Goal: Transaction & Acquisition: Book appointment/travel/reservation

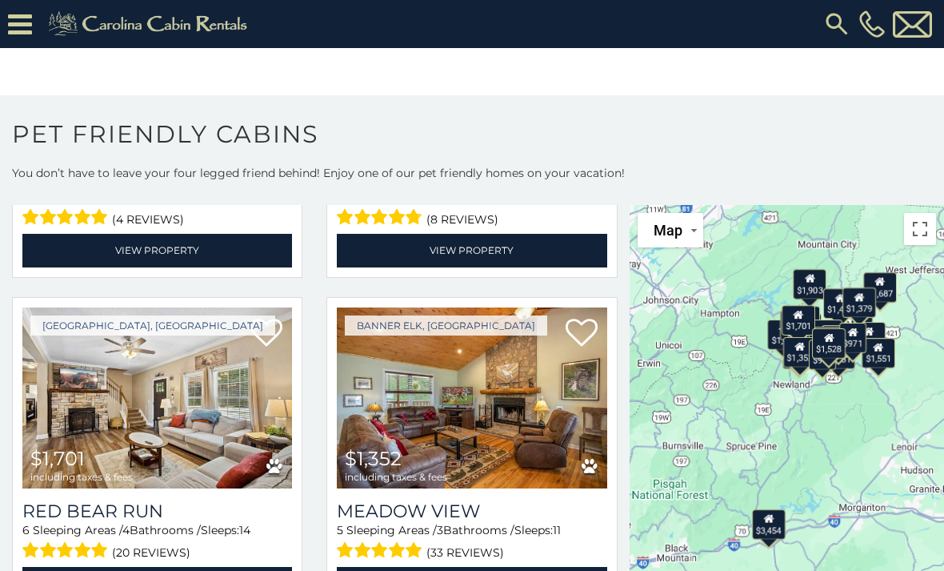
scroll to position [3588, 0]
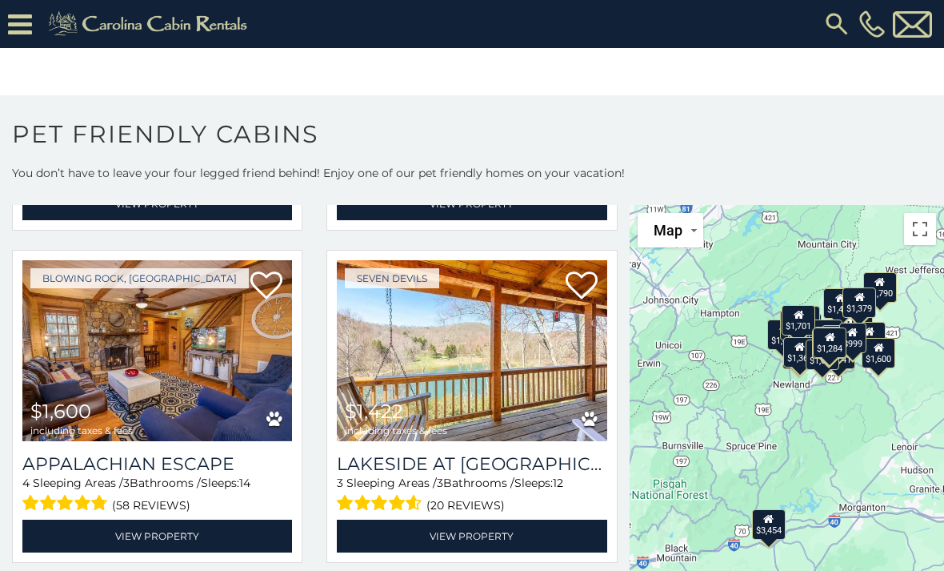
scroll to position [4012, 0]
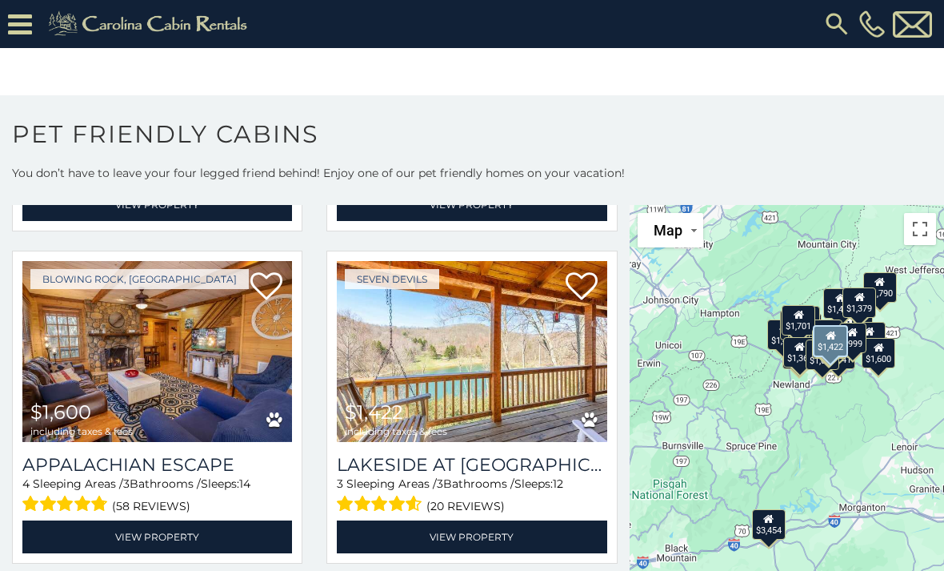
click at [504, 373] on img at bounding box center [472, 351] width 270 height 181
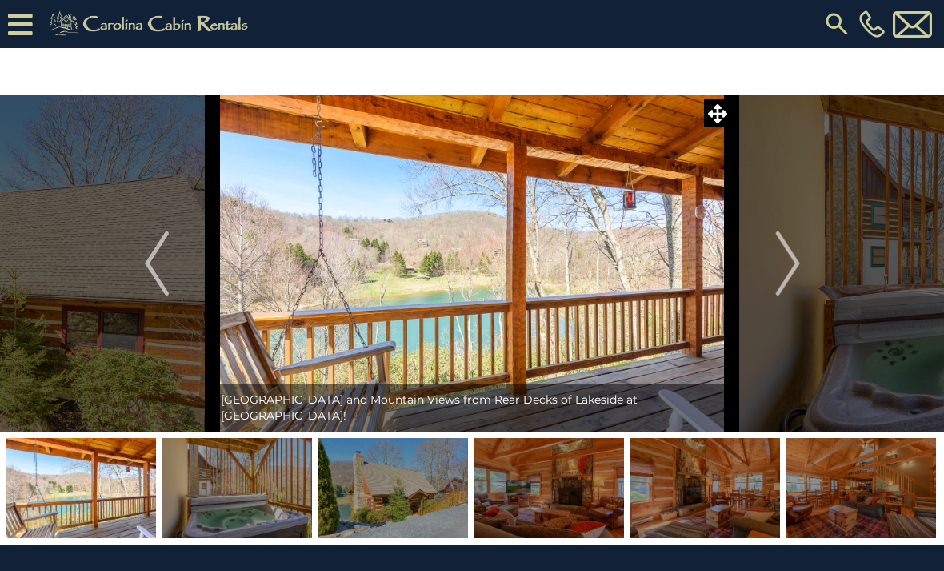
click at [787, 275] on img "Next" at bounding box center [787, 263] width 24 height 64
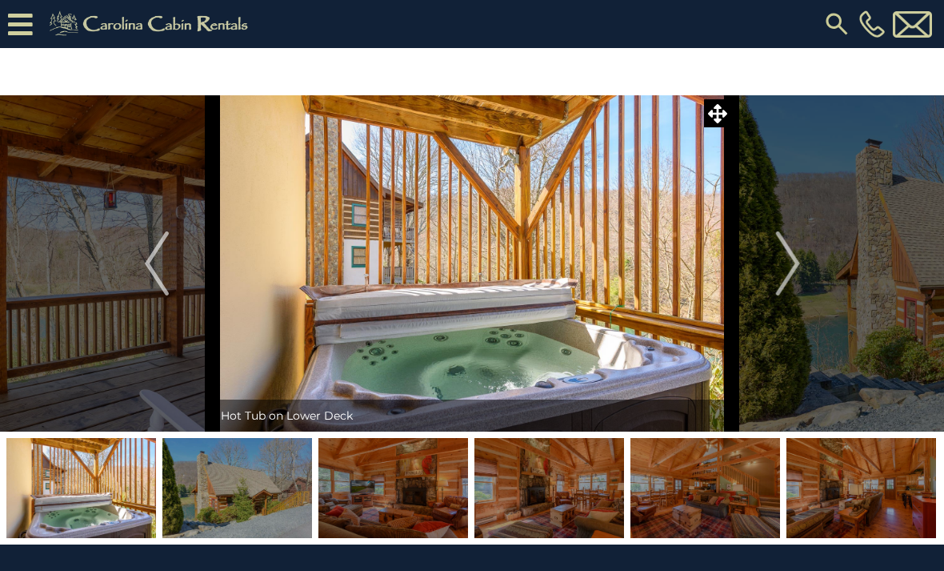
click at [791, 280] on img "Next" at bounding box center [787, 263] width 24 height 64
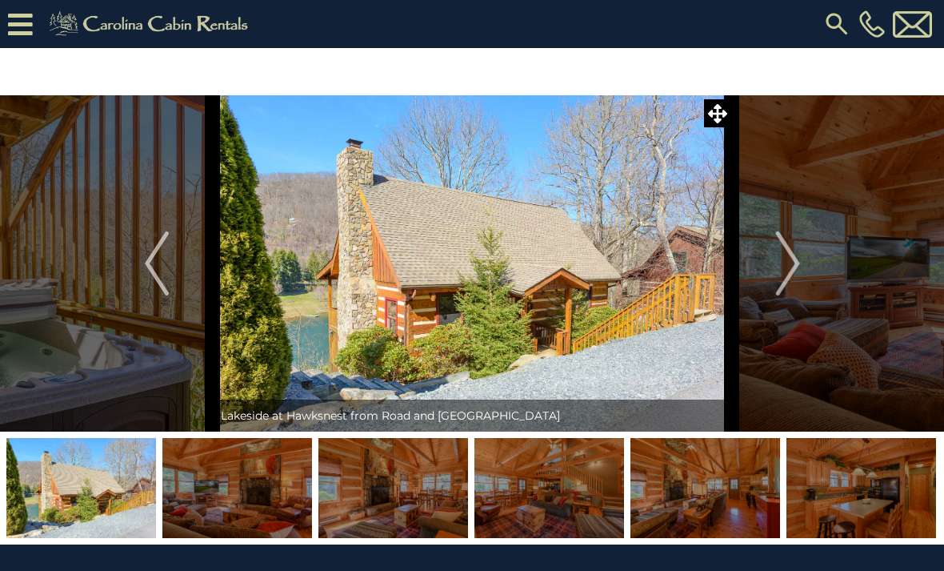
click at [788, 274] on img "Next" at bounding box center [787, 263] width 24 height 64
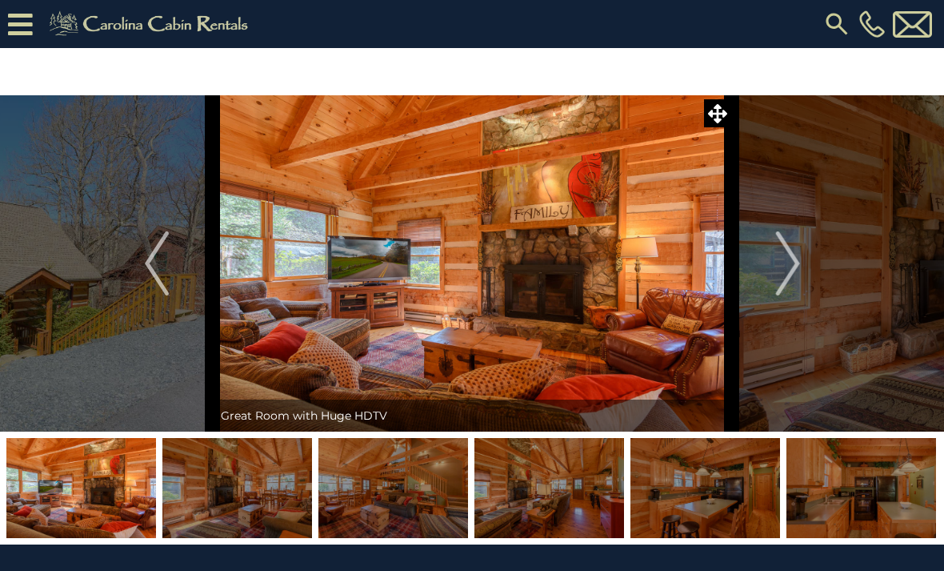
click at [787, 273] on img "Next" at bounding box center [787, 263] width 24 height 64
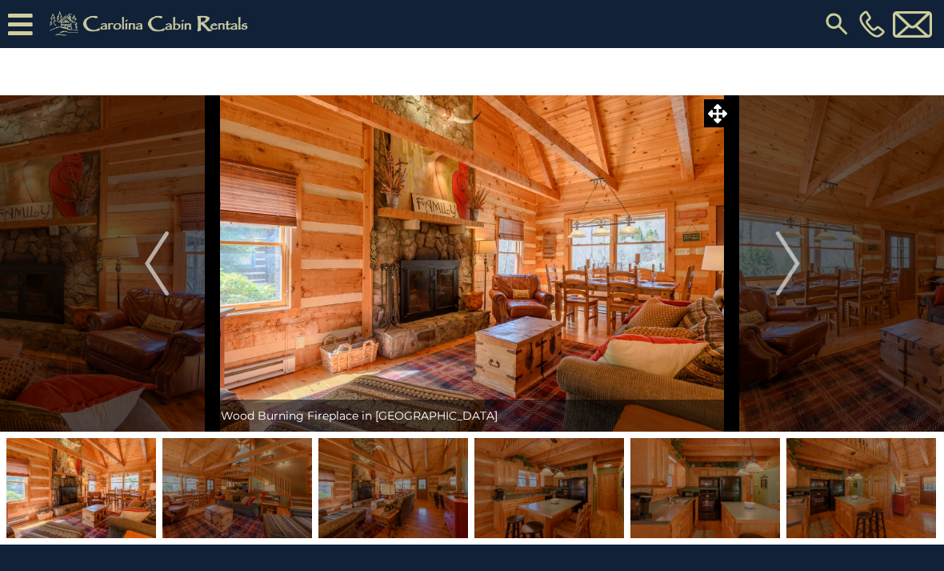
click at [787, 272] on img "Next" at bounding box center [787, 263] width 24 height 64
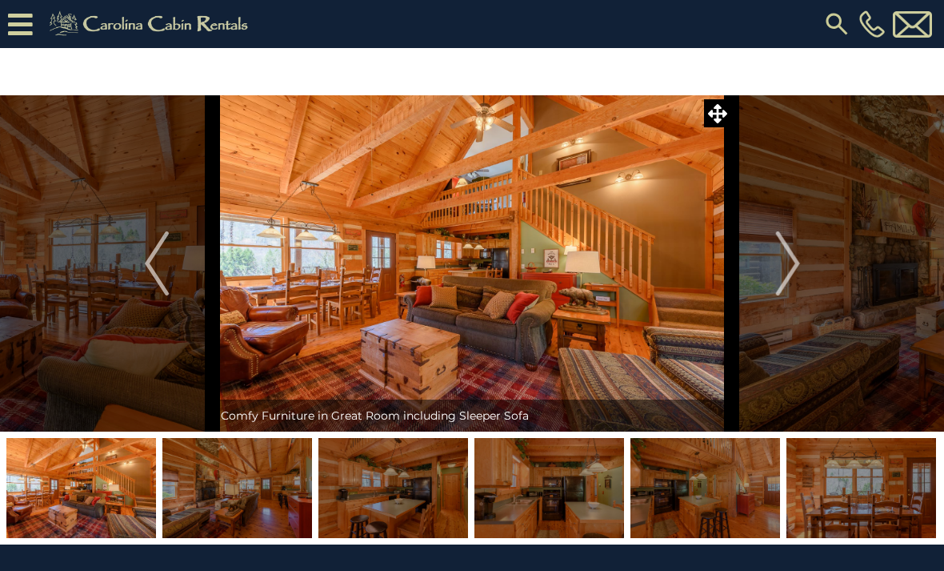
click at [792, 274] on img "Next" at bounding box center [787, 263] width 24 height 64
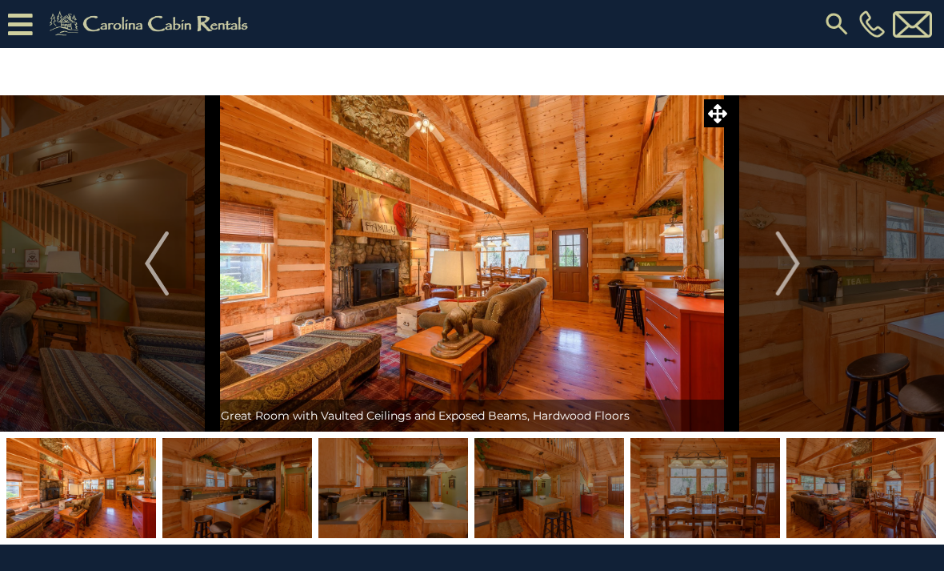
click at [782, 282] on img "Next" at bounding box center [787, 263] width 24 height 64
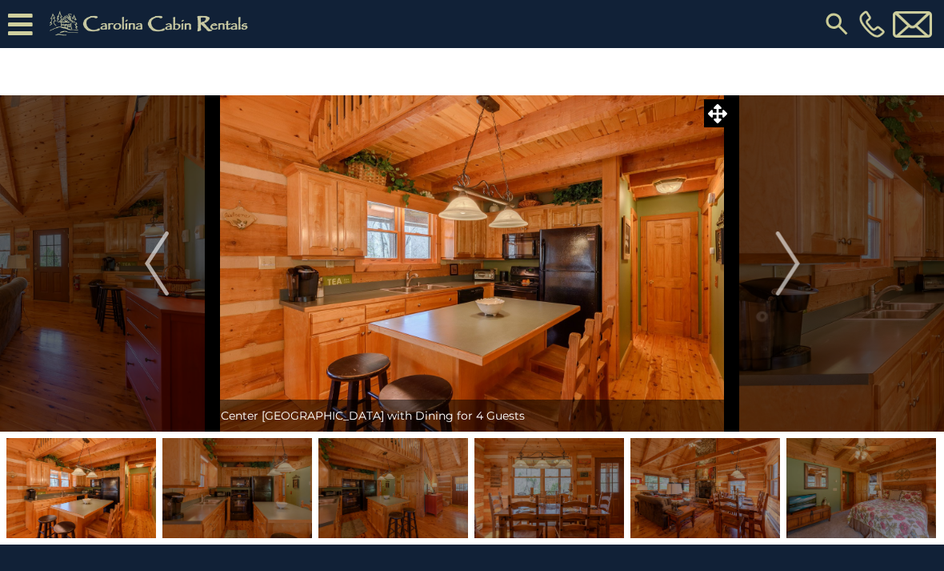
click at [784, 285] on img "Next" at bounding box center [787, 263] width 24 height 64
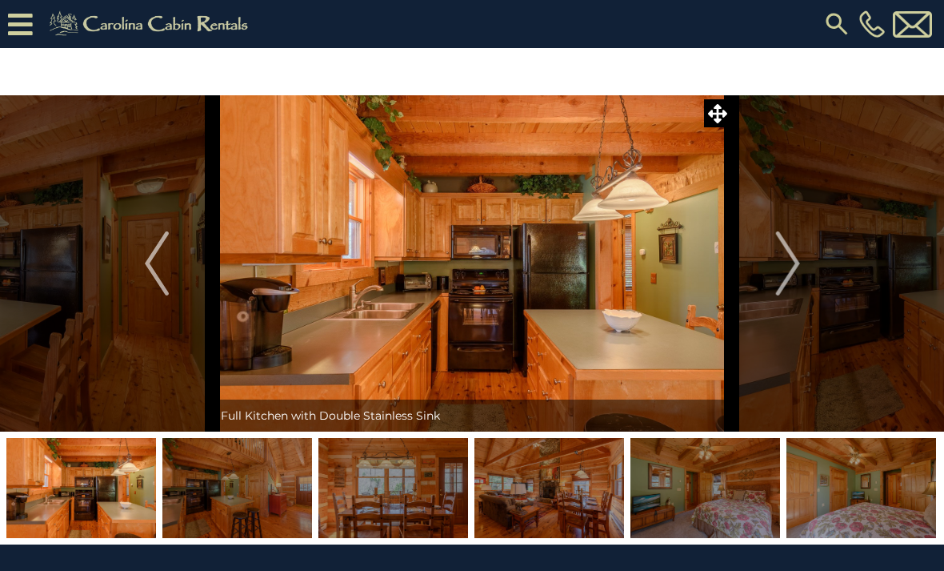
click at [781, 285] on img "Next" at bounding box center [787, 263] width 24 height 64
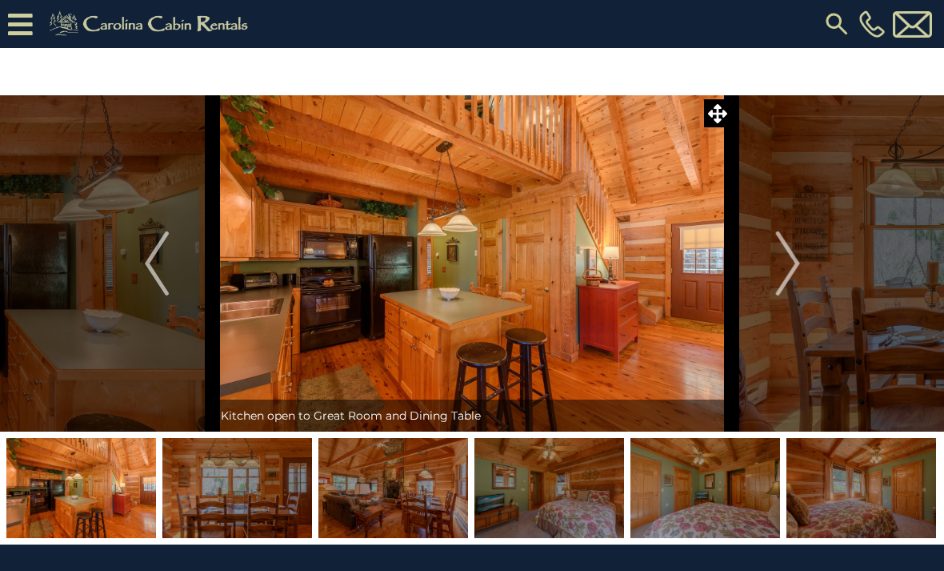
click at [781, 279] on img "Next" at bounding box center [787, 263] width 24 height 64
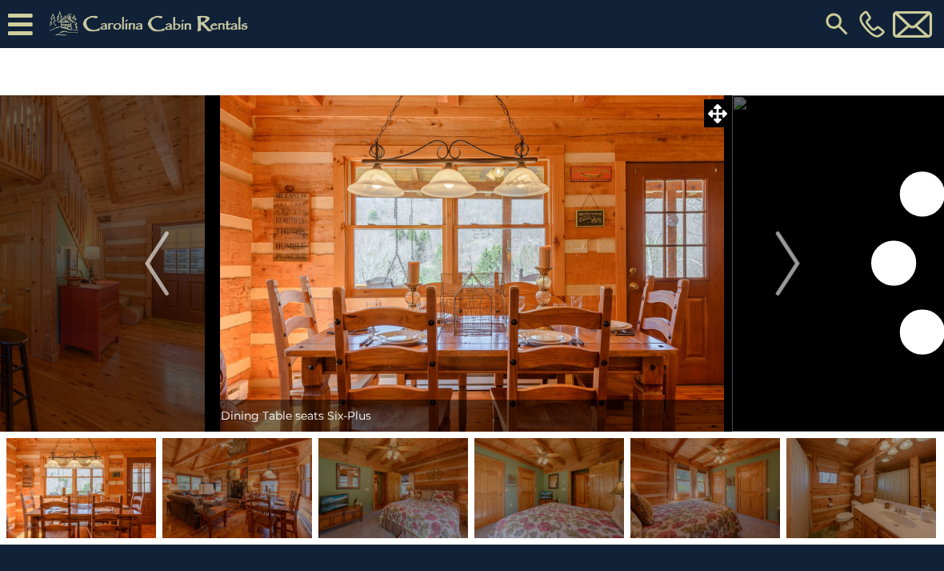
click at [780, 274] on img "Next" at bounding box center [787, 263] width 24 height 64
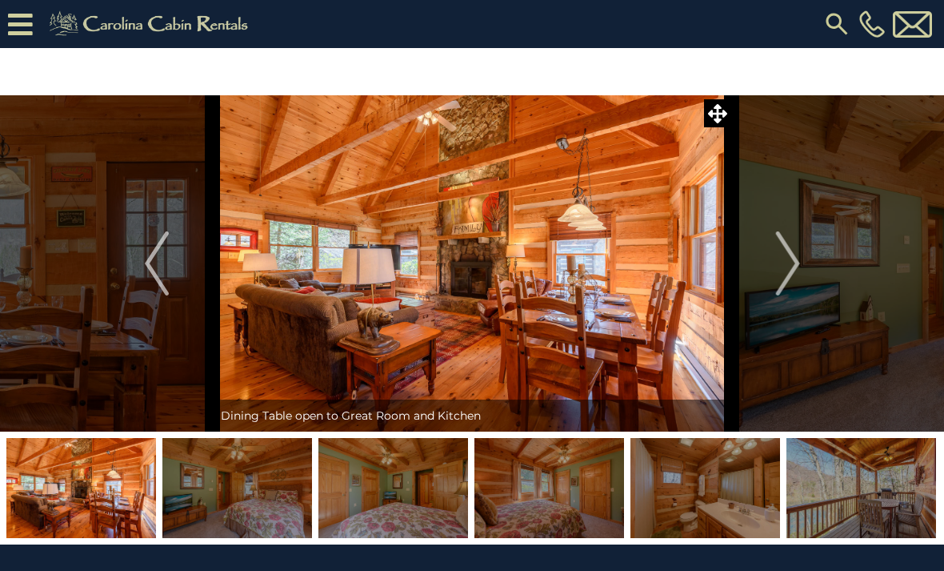
click at [781, 268] on img "Next" at bounding box center [787, 263] width 24 height 64
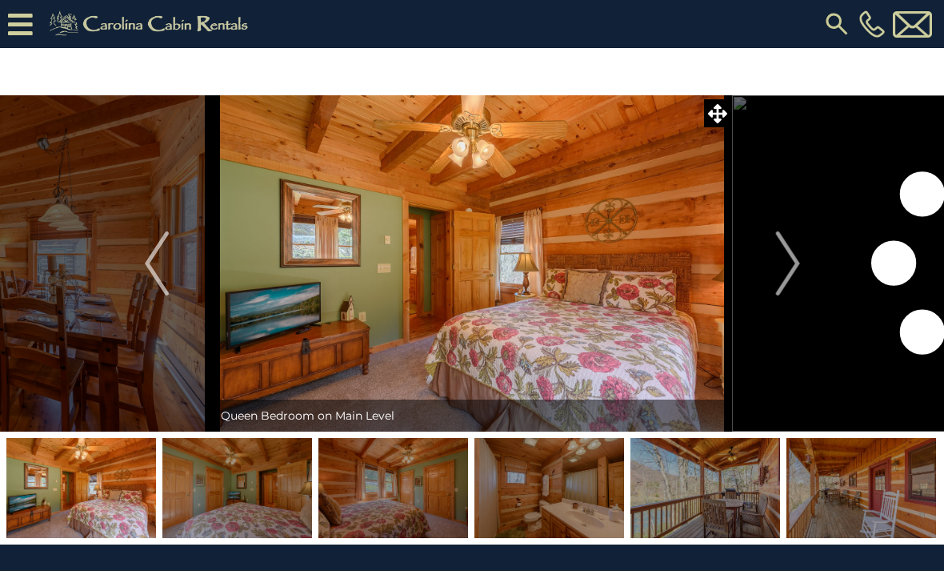
click at [780, 269] on img "Next" at bounding box center [787, 263] width 24 height 64
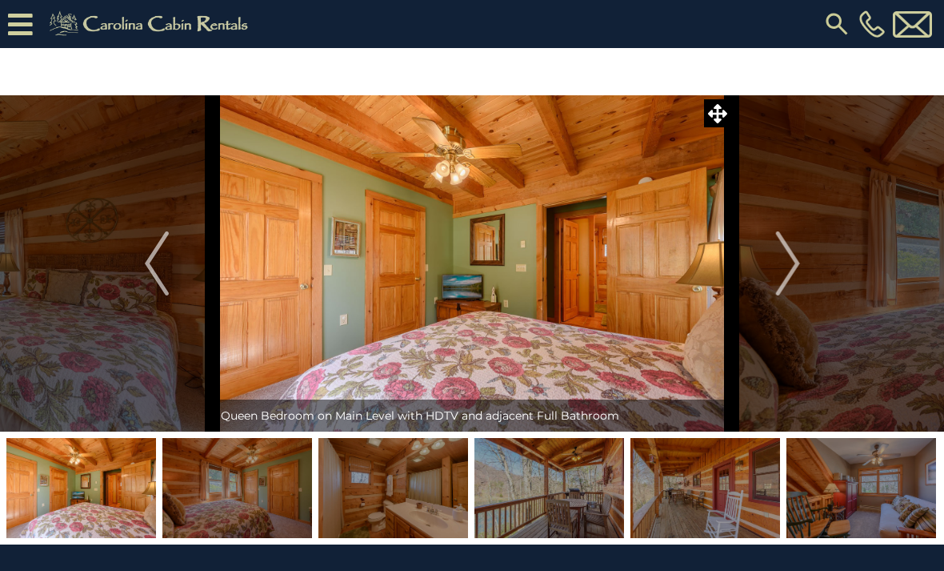
click at [780, 275] on img "Next" at bounding box center [787, 263] width 24 height 64
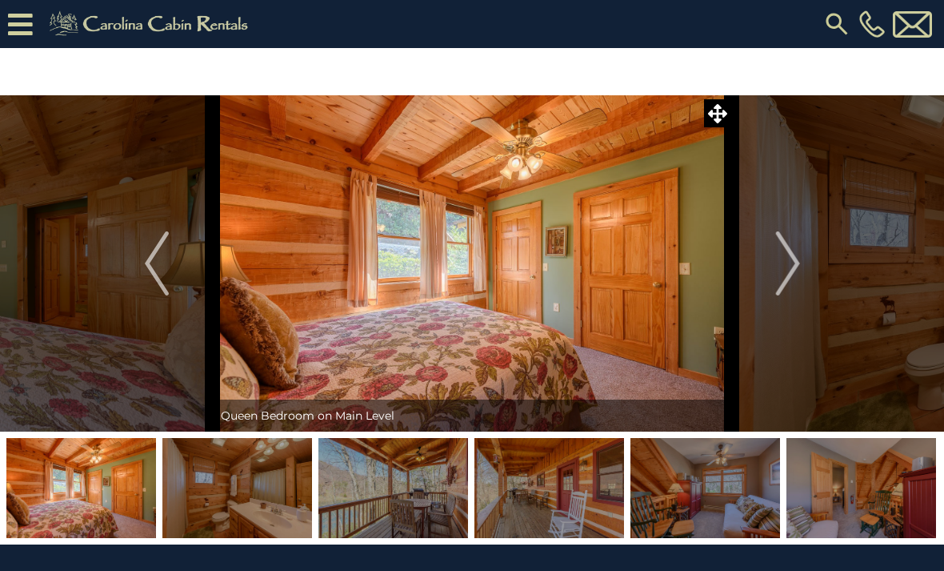
click at [771, 275] on button "Next" at bounding box center [788, 263] width 112 height 336
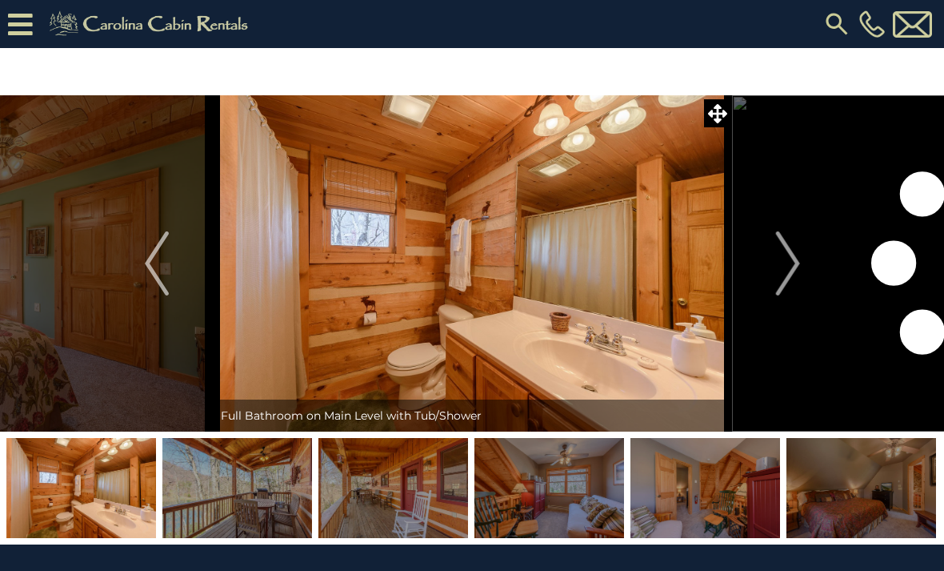
click at [762, 268] on button "Next" at bounding box center [788, 263] width 112 height 336
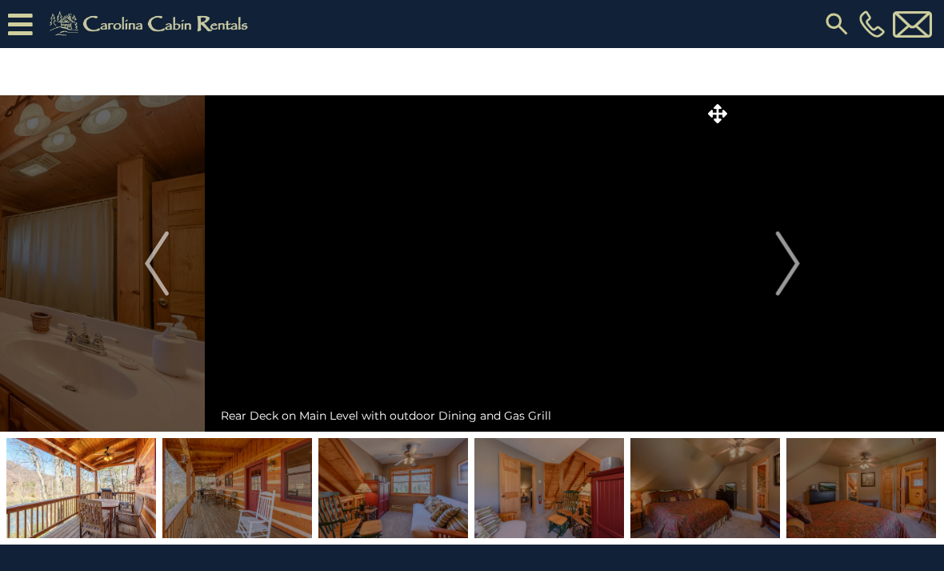
click at [775, 294] on button "Next" at bounding box center [788, 263] width 112 height 336
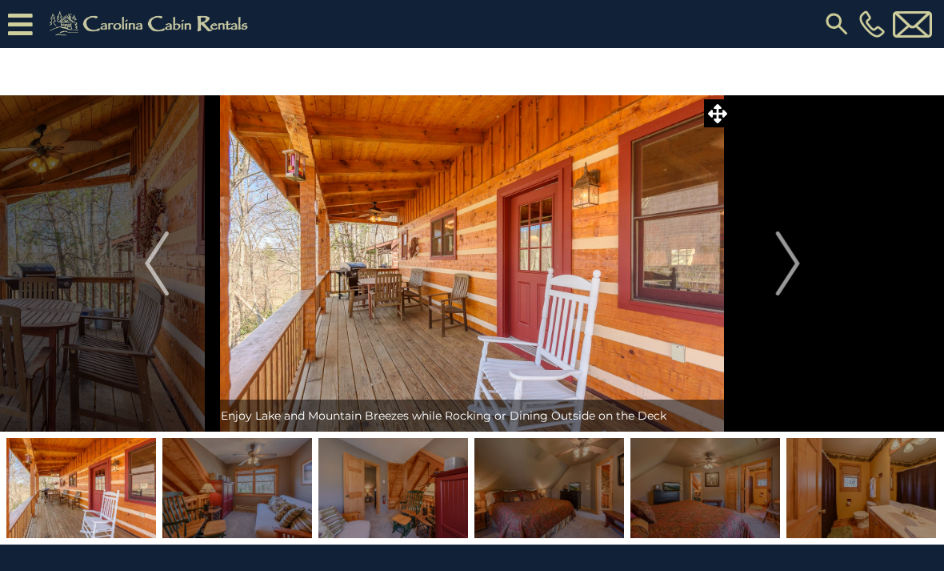
click at [785, 267] on img "Next" at bounding box center [787, 263] width 24 height 64
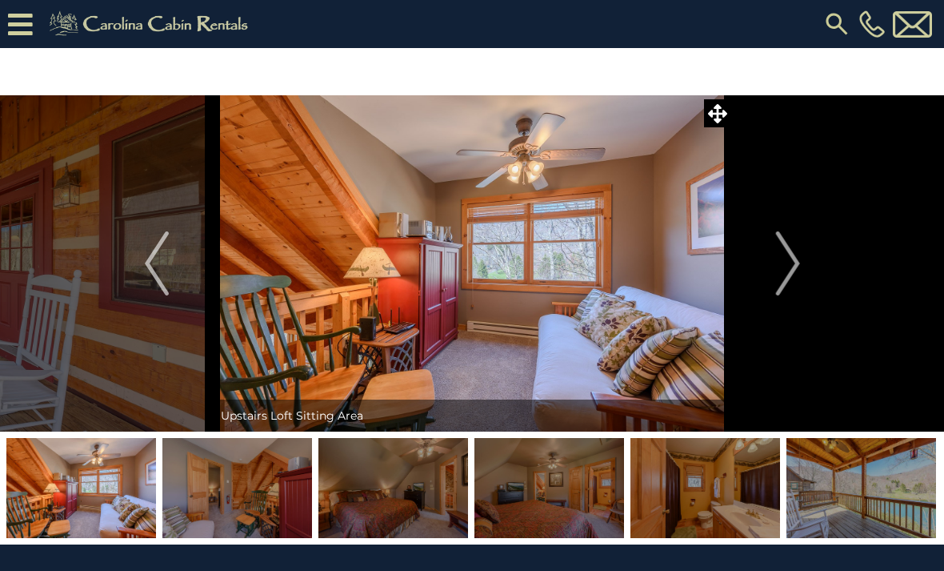
click at [768, 266] on button "Next" at bounding box center [788, 263] width 112 height 336
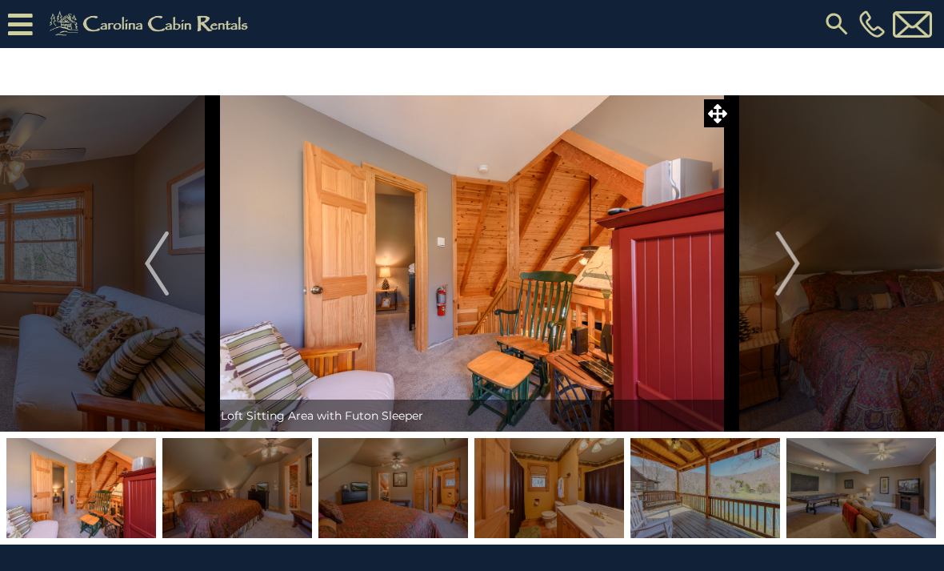
click at [771, 276] on button "Next" at bounding box center [788, 263] width 112 height 336
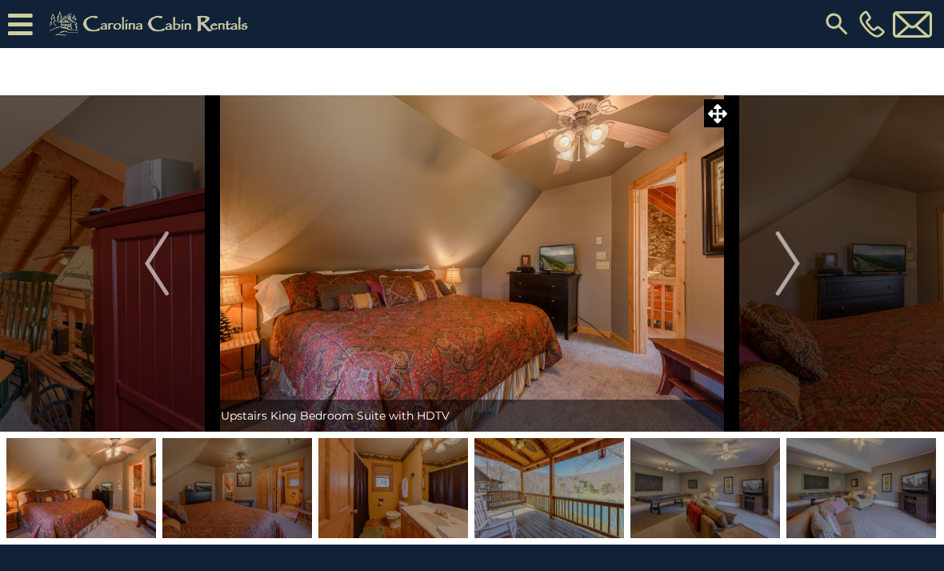
click at [776, 278] on img "Next" at bounding box center [787, 263] width 24 height 64
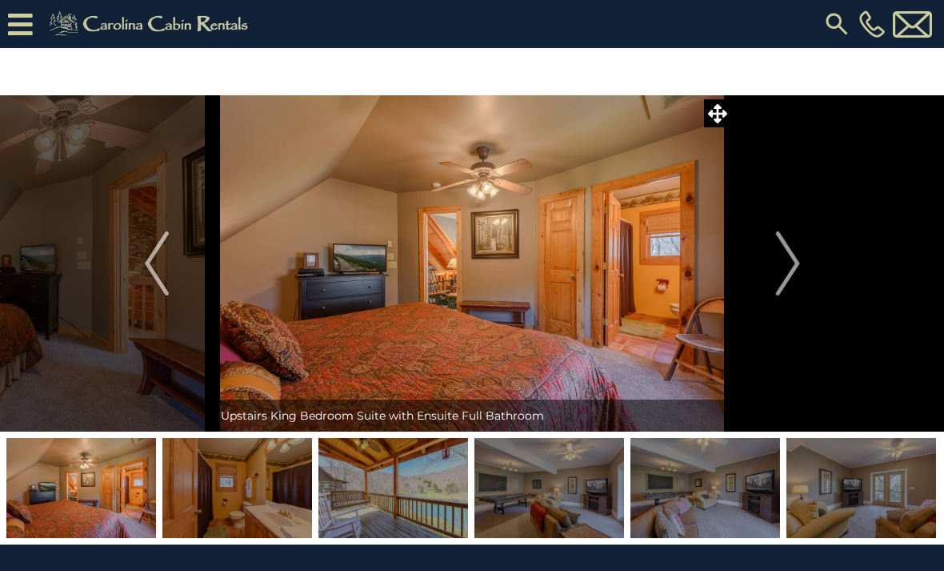
click at [779, 280] on img "Next" at bounding box center [787, 263] width 24 height 64
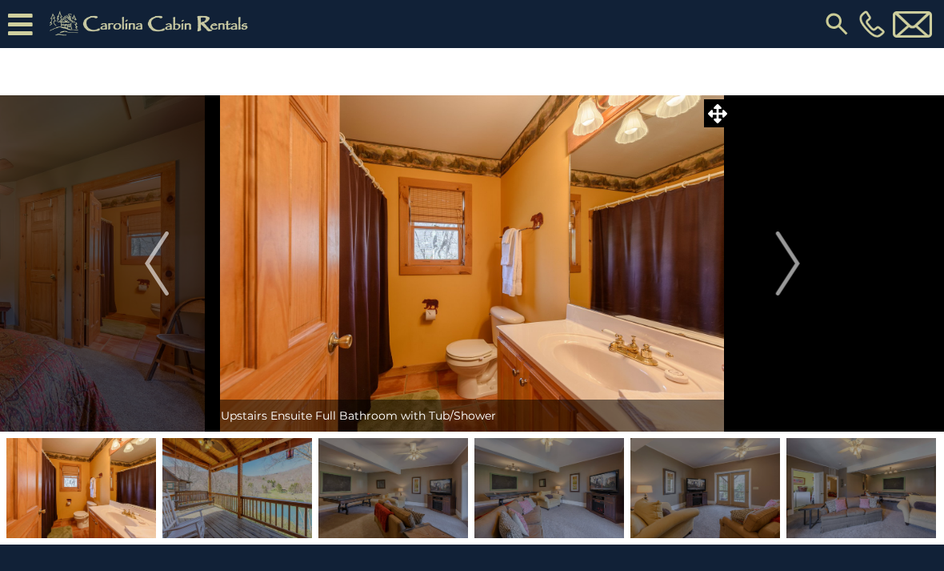
click at [779, 276] on img "Next" at bounding box center [787, 263] width 24 height 64
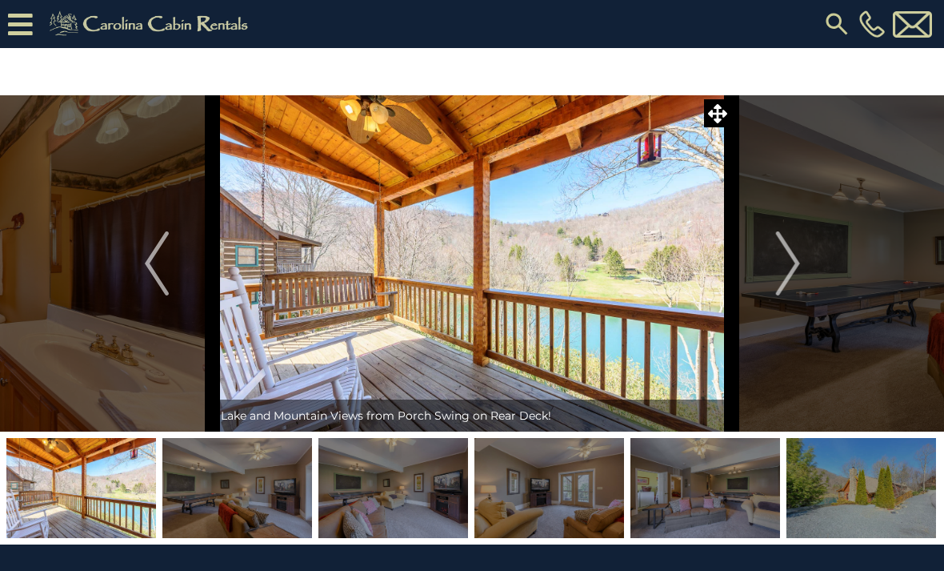
click at [773, 273] on button "Next" at bounding box center [788, 263] width 112 height 336
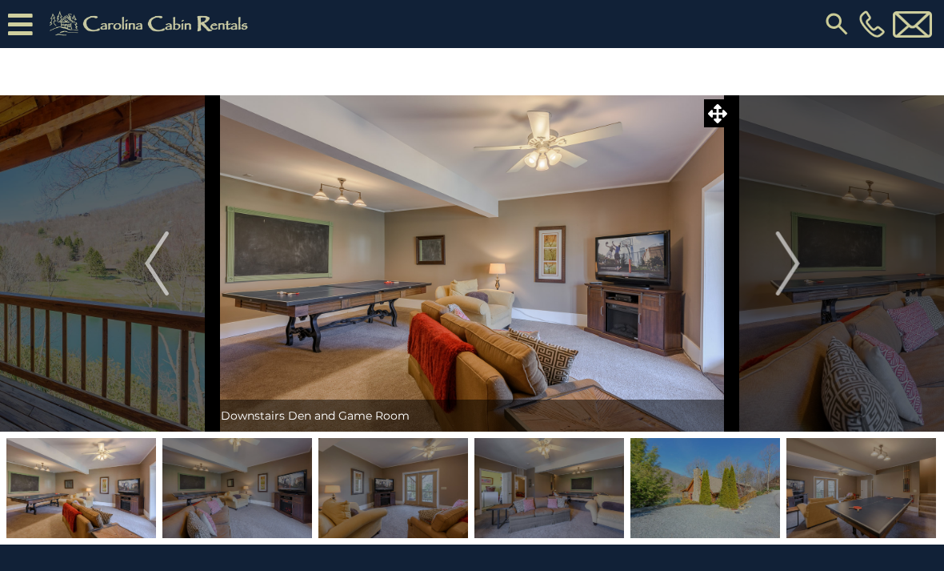
click at [779, 281] on img "Next" at bounding box center [787, 263] width 24 height 64
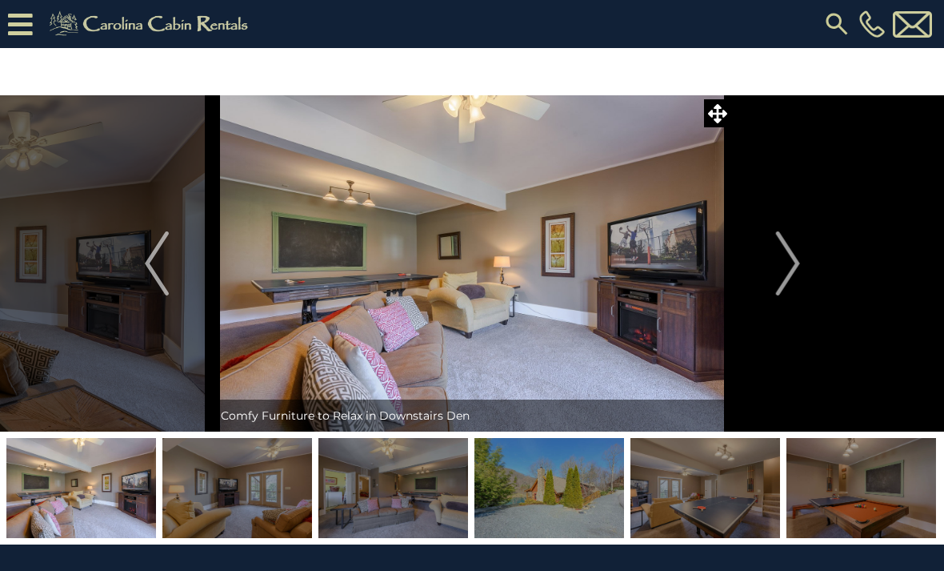
click at [775, 278] on button "Next" at bounding box center [788, 263] width 112 height 336
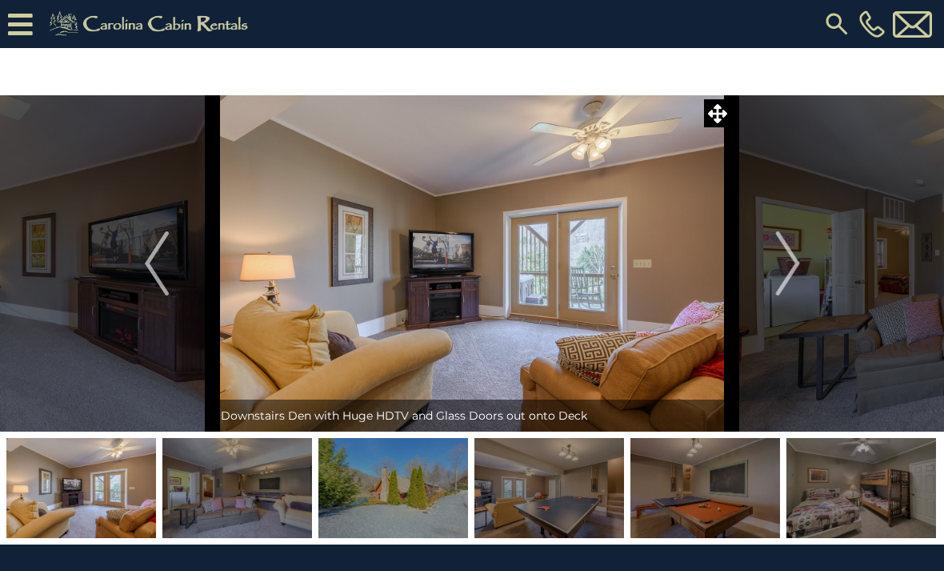
click at [771, 276] on button "Next" at bounding box center [788, 263] width 112 height 336
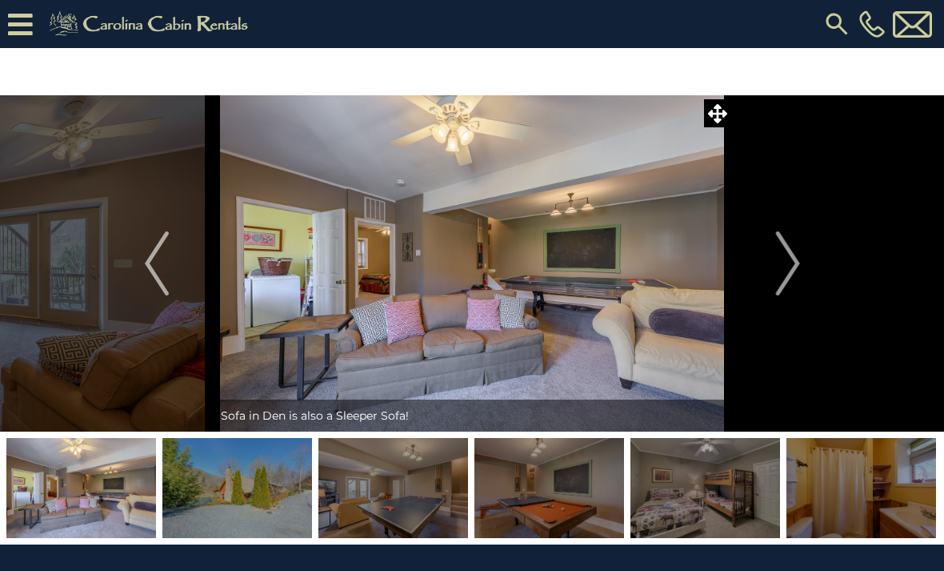
click at [765, 278] on button "Next" at bounding box center [788, 263] width 112 height 336
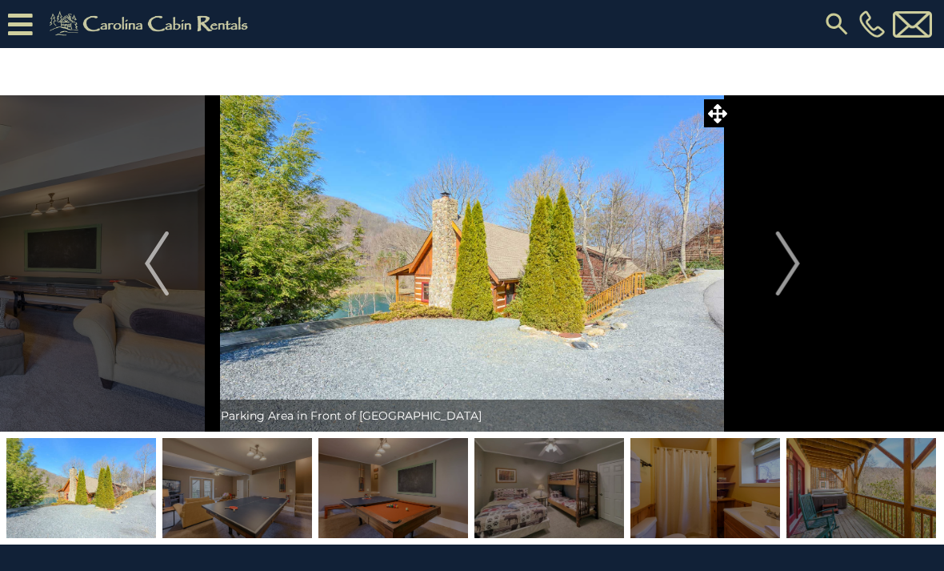
click at [769, 278] on button "Next" at bounding box center [788, 263] width 112 height 336
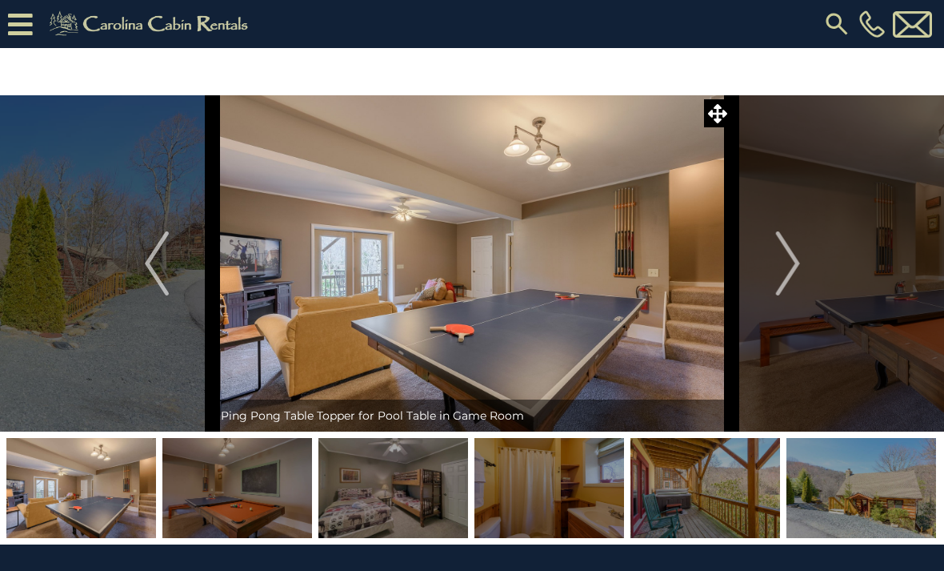
click at [771, 286] on button "Next" at bounding box center [788, 263] width 112 height 336
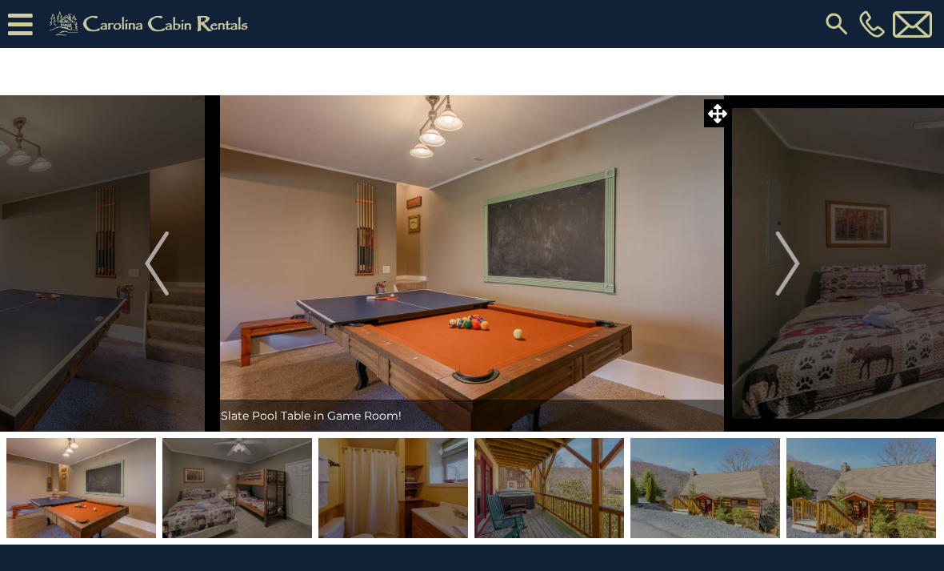
click at [763, 284] on button "Next" at bounding box center [788, 263] width 112 height 336
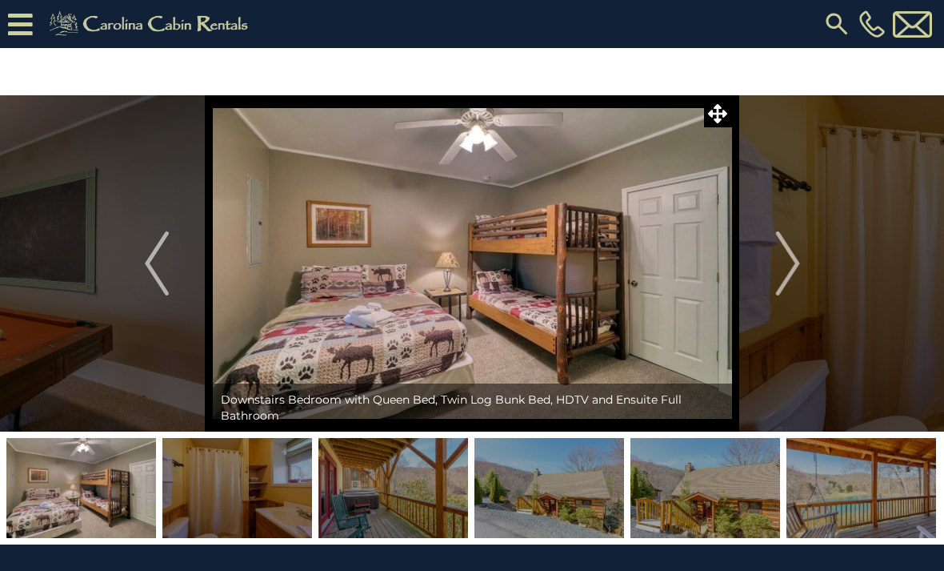
click at [779, 272] on img "Next" at bounding box center [787, 263] width 24 height 64
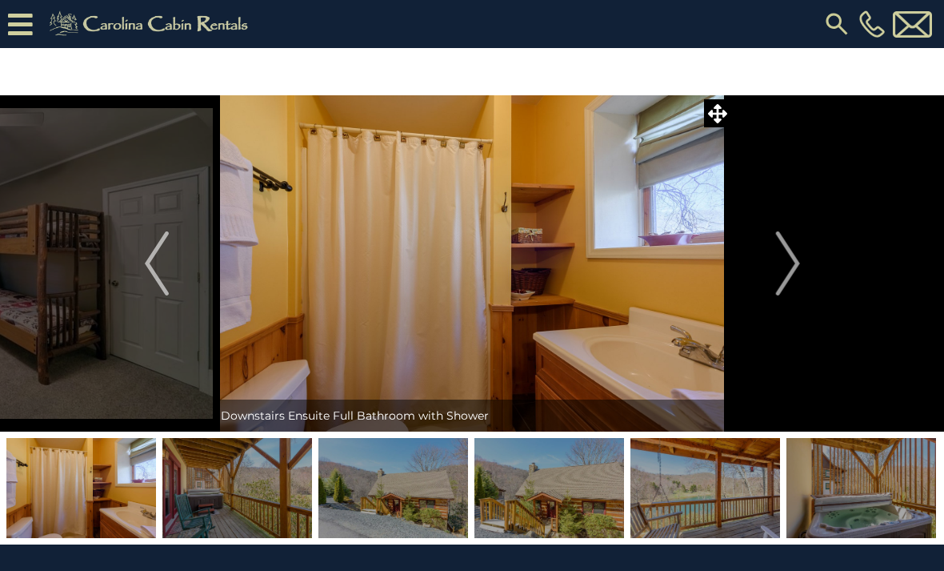
click at [775, 282] on button "Next" at bounding box center [788, 263] width 112 height 336
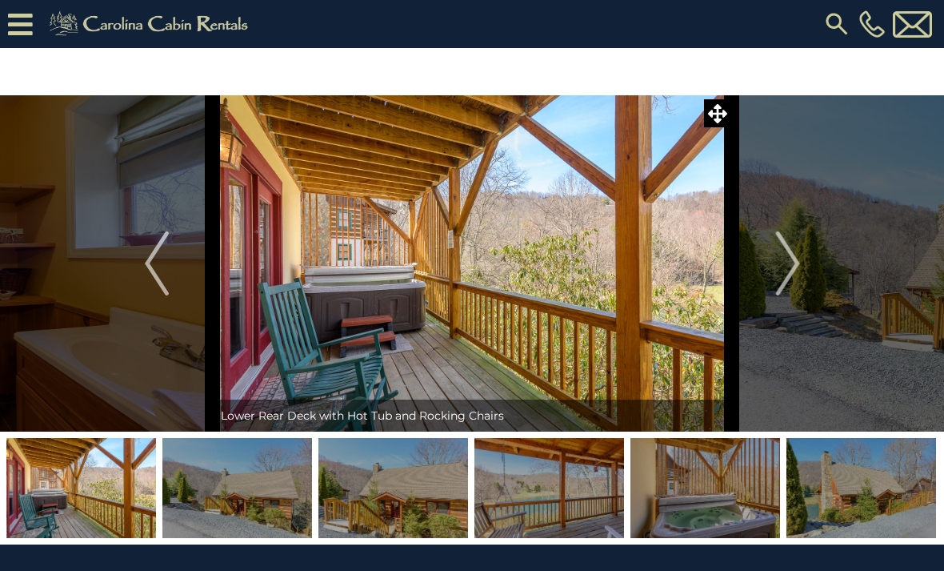
click at [781, 283] on img "Next" at bounding box center [787, 263] width 24 height 64
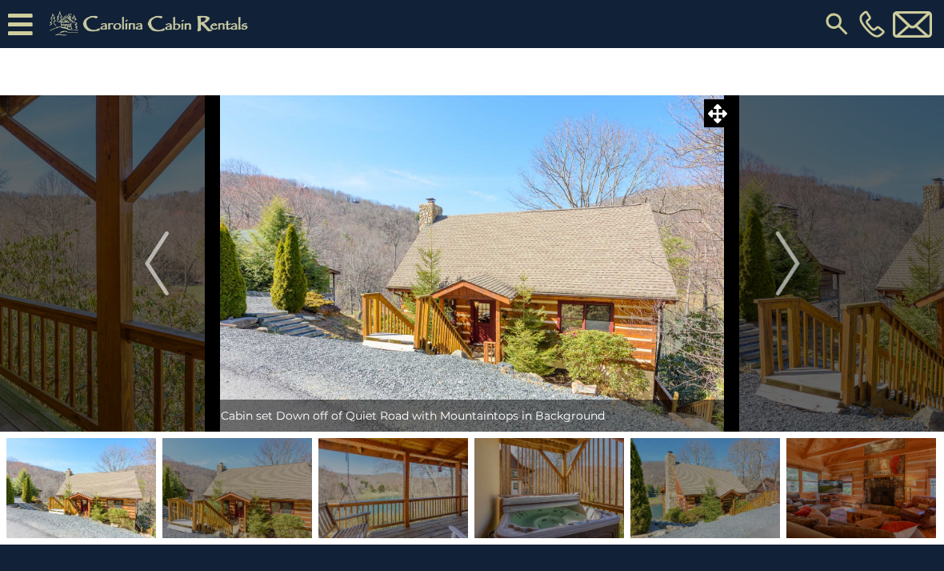
click at [776, 281] on img "Next" at bounding box center [787, 263] width 24 height 64
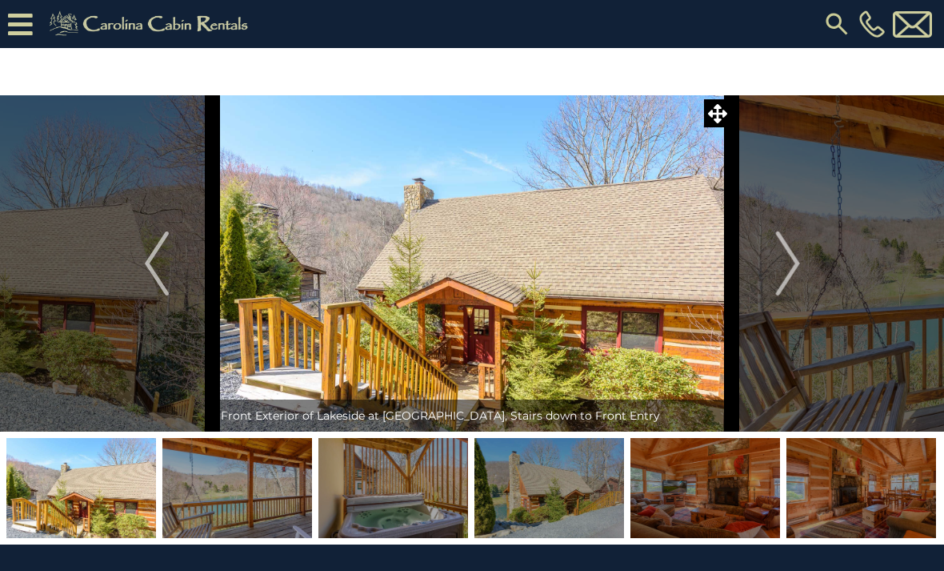
click at [772, 286] on button "Next" at bounding box center [788, 263] width 112 height 336
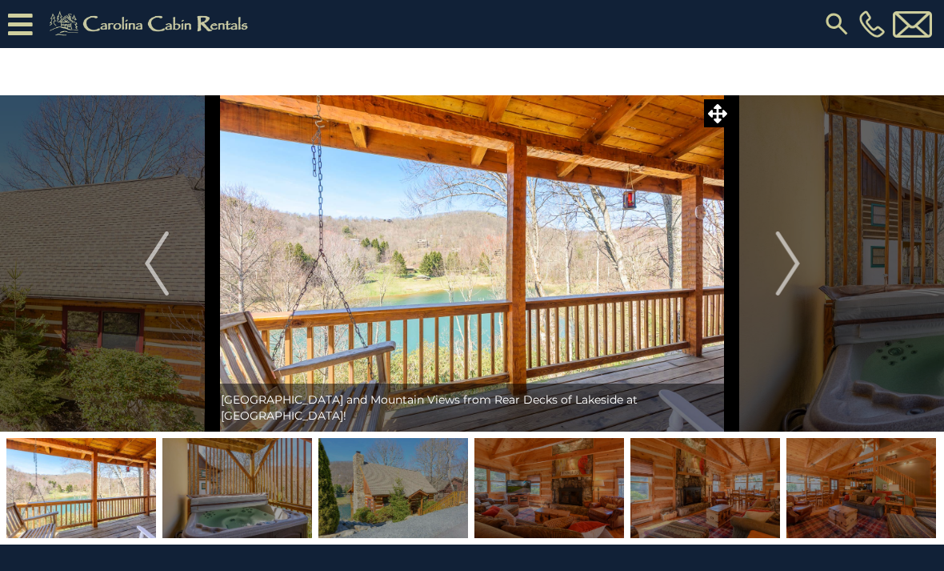
click at [783, 284] on img "Next" at bounding box center [787, 263] width 24 height 64
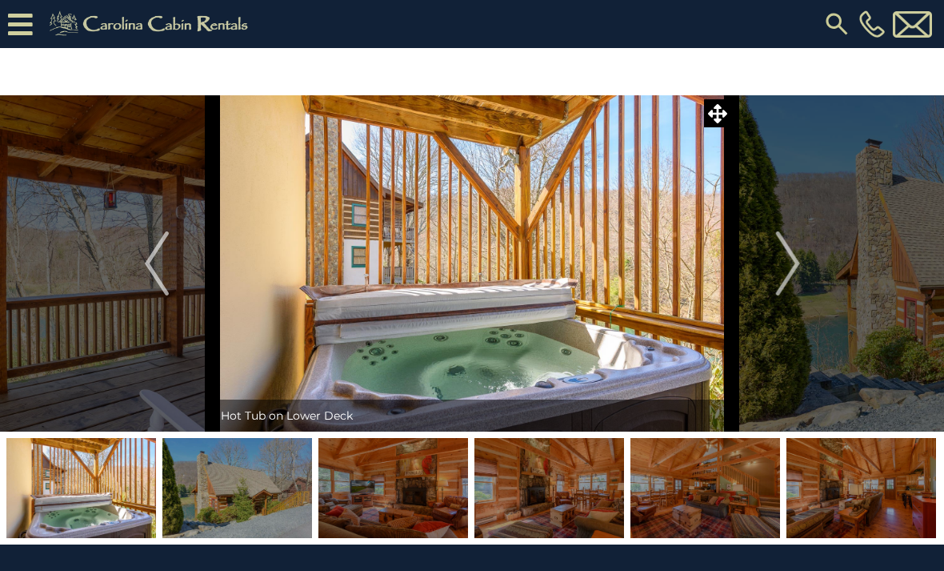
click at [780, 287] on img "Next" at bounding box center [787, 263] width 24 height 64
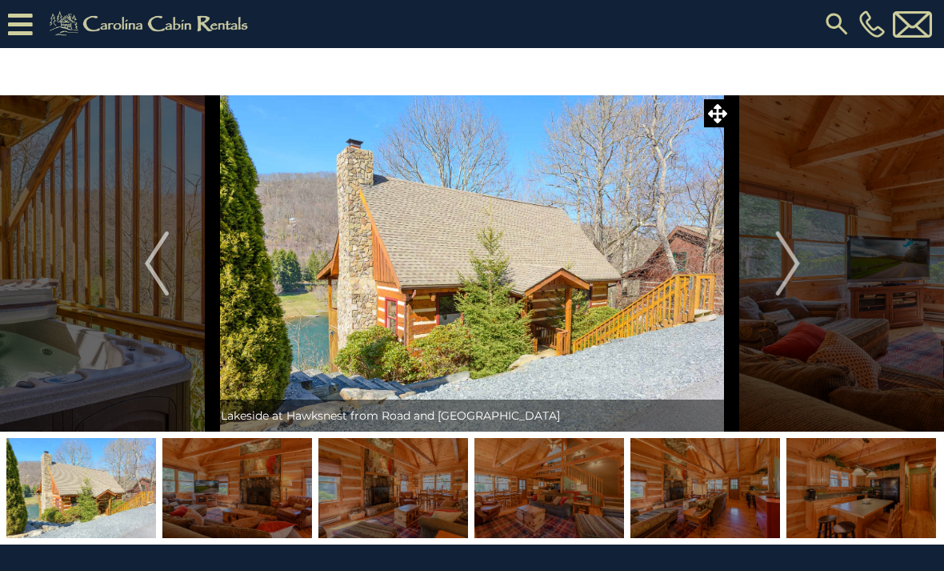
click at [786, 284] on img "Next" at bounding box center [787, 263] width 24 height 64
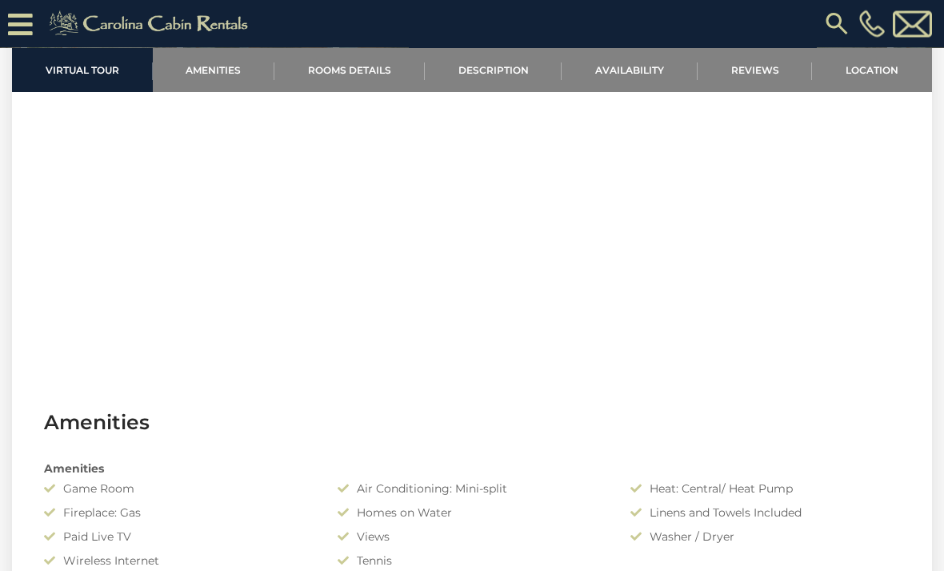
scroll to position [712, 0]
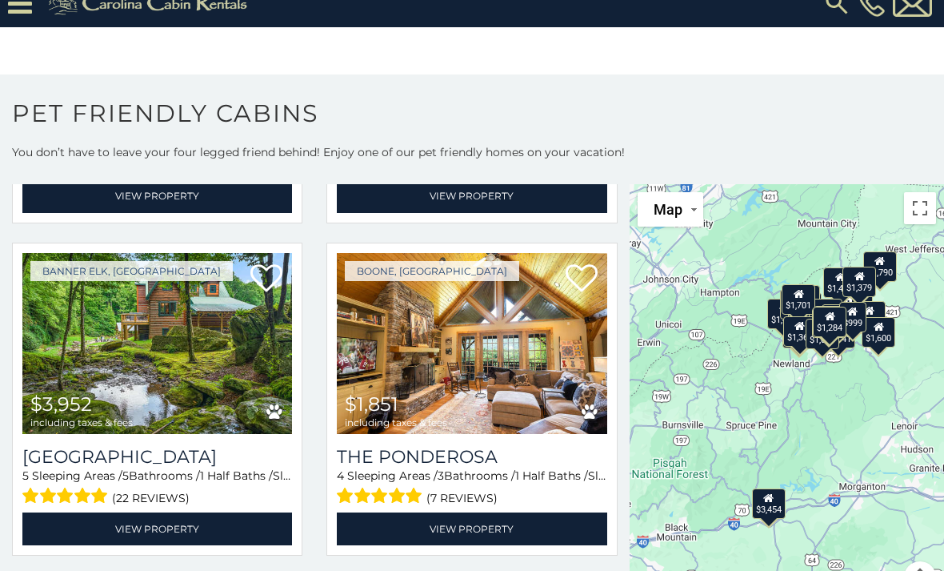
scroll to position [1341, 0]
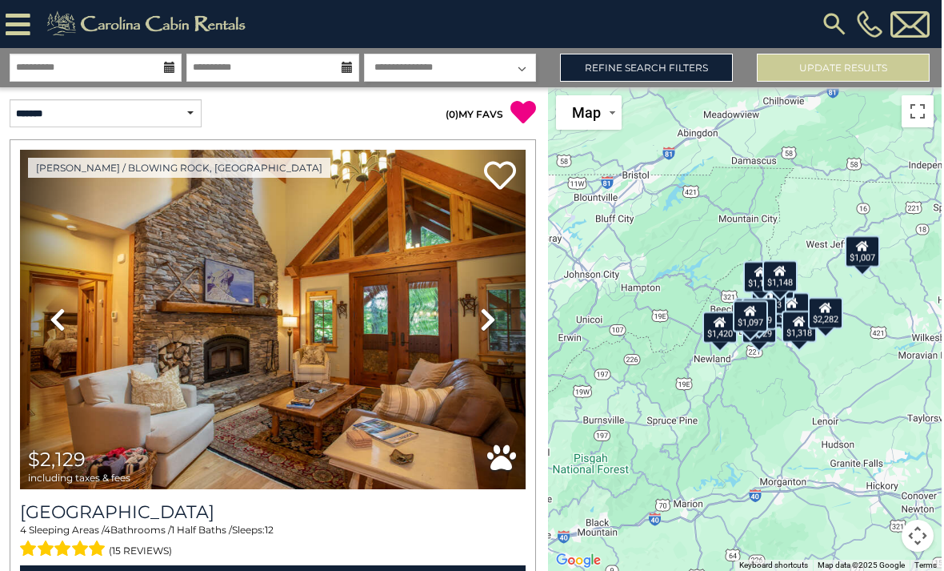
scroll to position [49, 0]
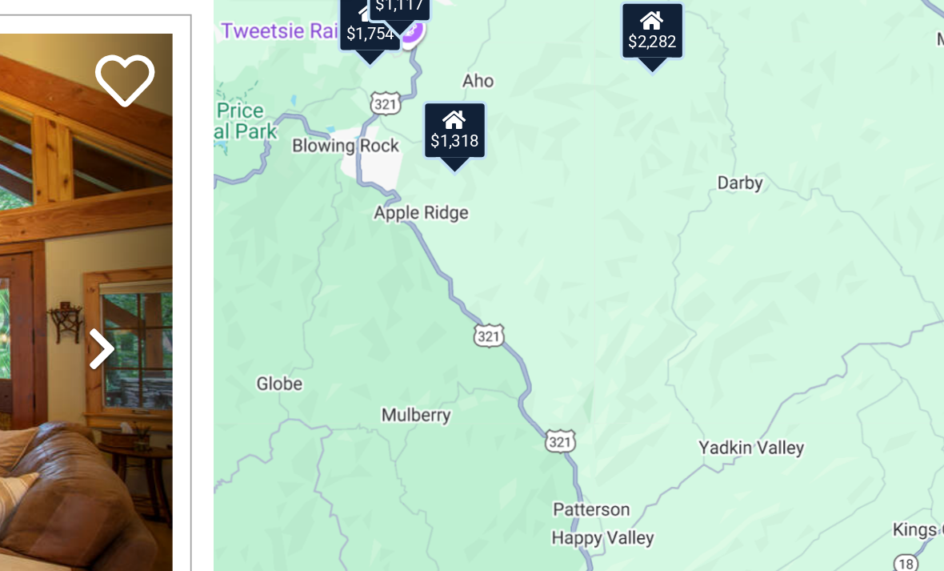
click at [674, 212] on icon at bounding box center [680, 217] width 13 height 11
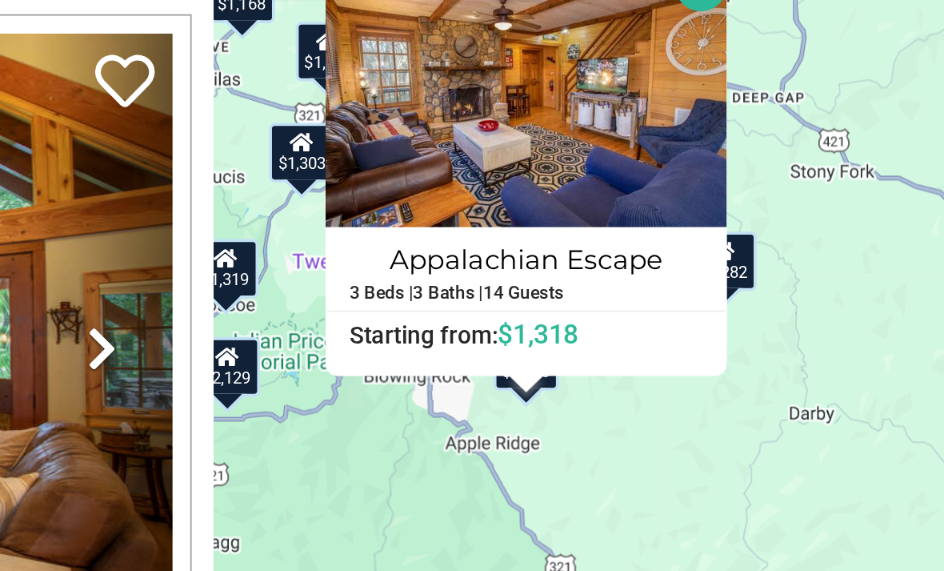
click at [611, 325] on h6 "Starting from: $1,318" at bounding box center [718, 333] width 214 height 16
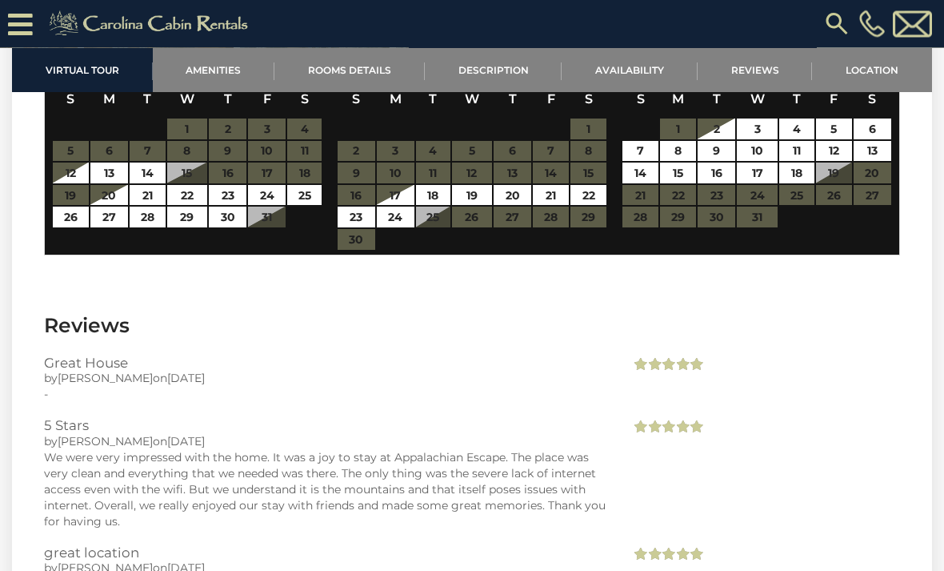
scroll to position [3045, 0]
click at [225, 200] on link "23" at bounding box center [228, 195] width 38 height 21
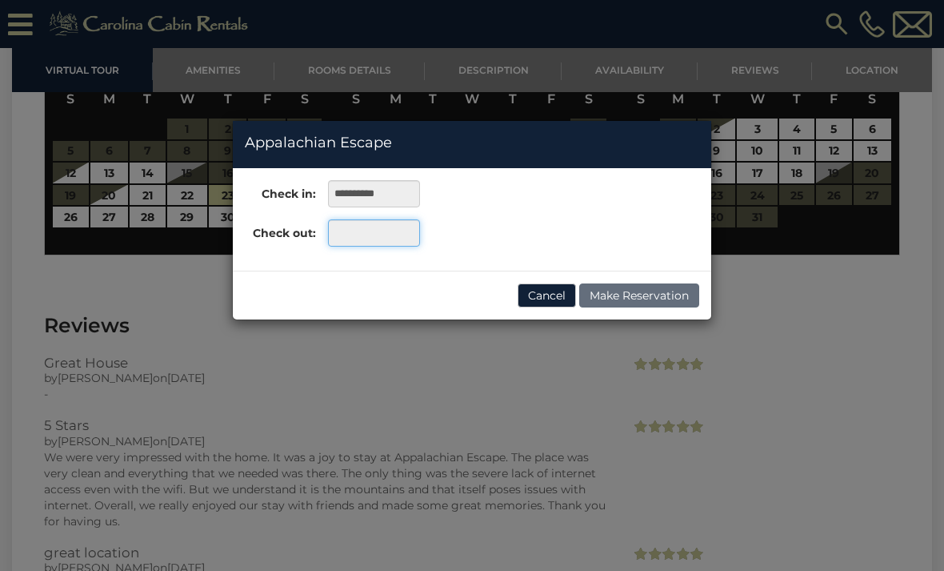
click at [373, 240] on input "text" at bounding box center [374, 232] width 92 height 27
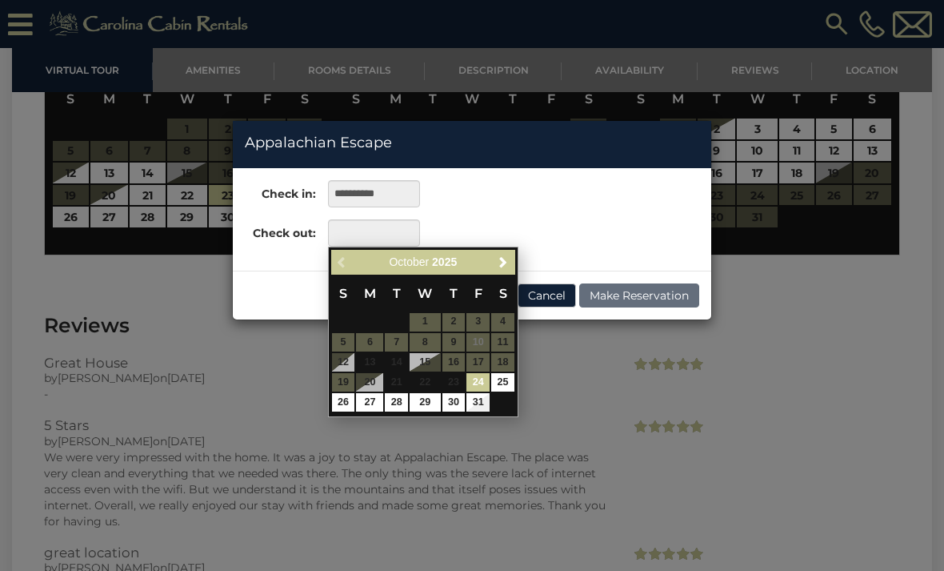
click at [346, 405] on link "26" at bounding box center [343, 402] width 23 height 18
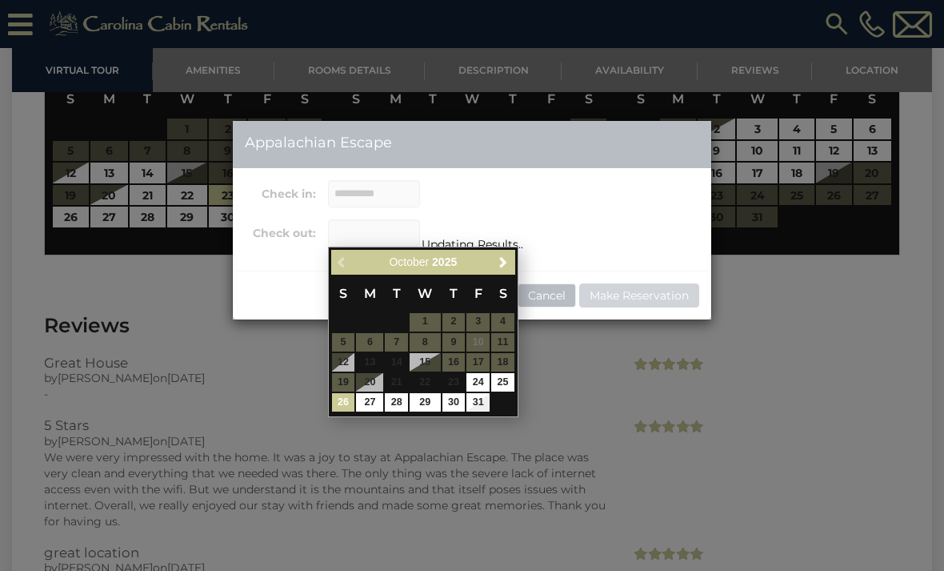
type input "**********"
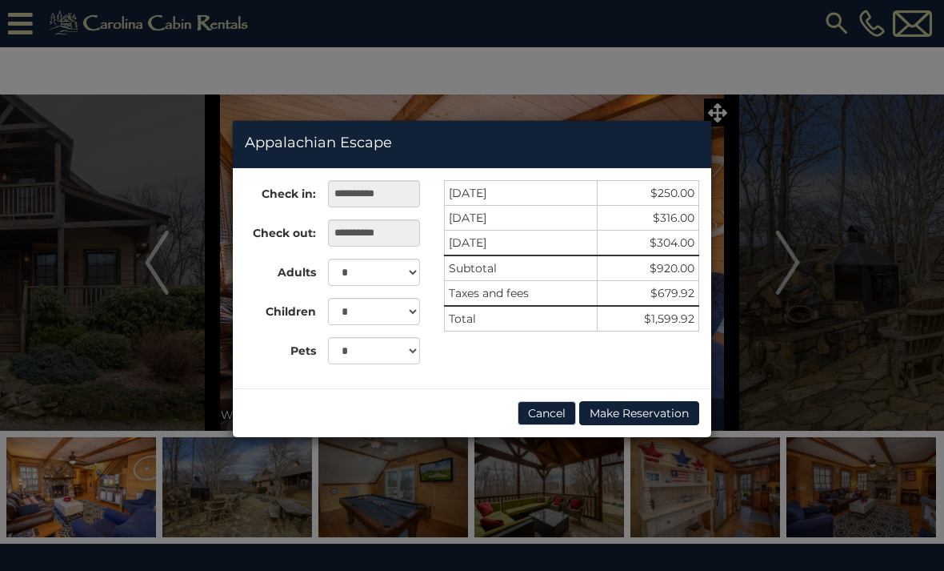
scroll to position [0, 0]
click at [407, 270] on select "* * * * * * * * * ** ** ** ** **" at bounding box center [374, 271] width 92 height 27
select select "*"
click at [410, 311] on select "* * * * * * * * * * ** ** ** ** **" at bounding box center [374, 311] width 92 height 27
select select "*"
